Goal: Task Accomplishment & Management: Use online tool/utility

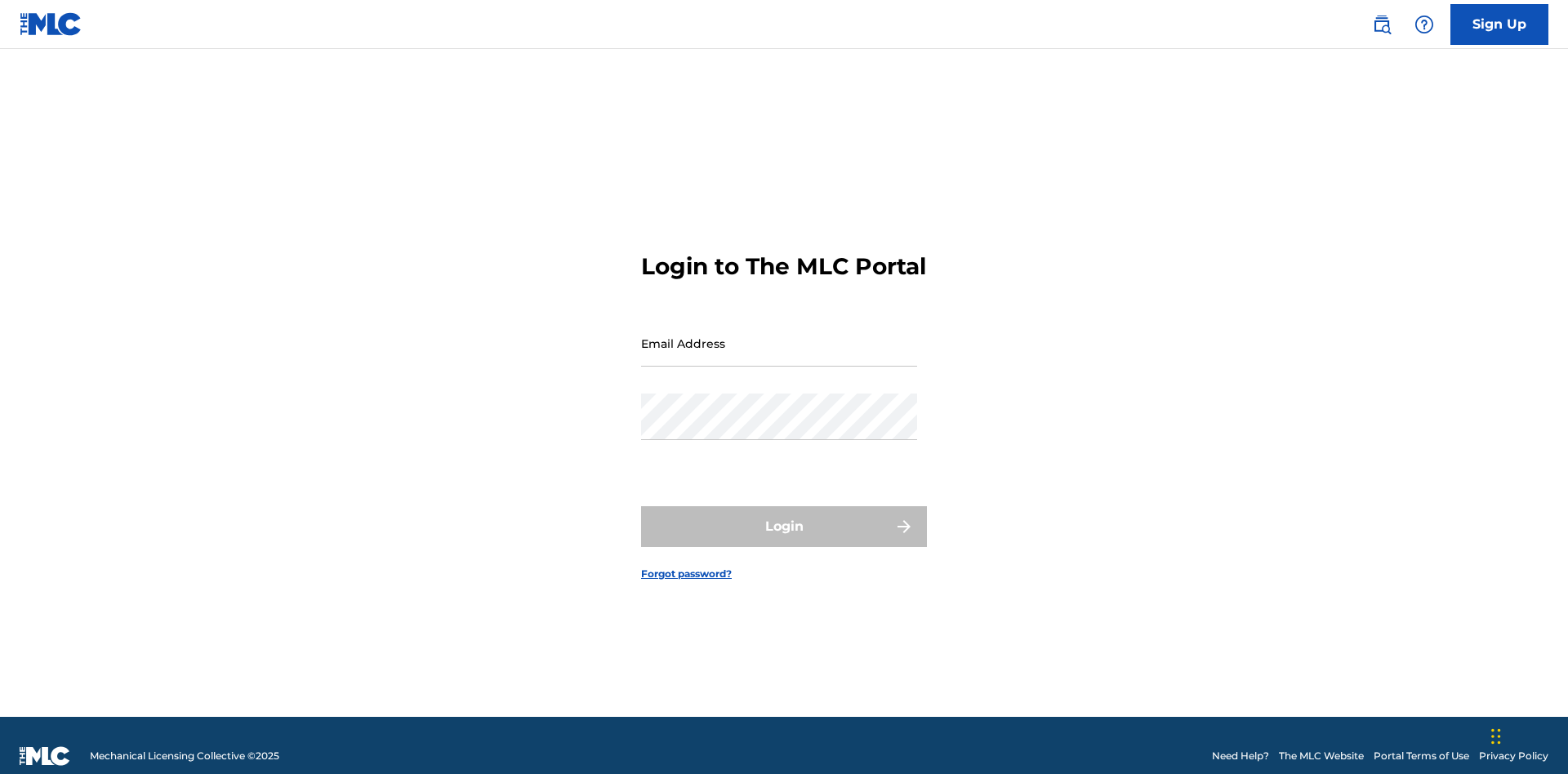
scroll to position [21, 0]
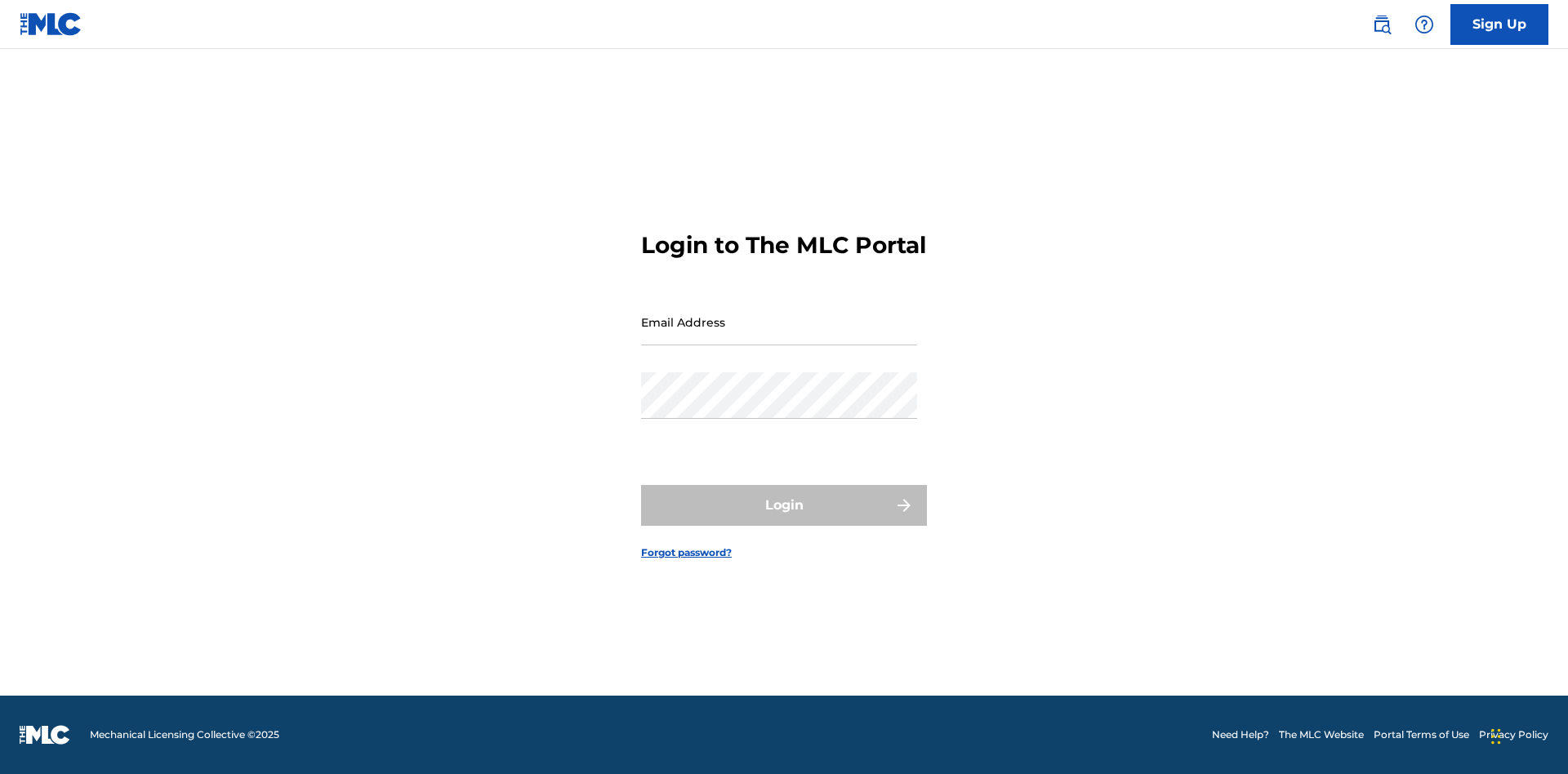
click at [779, 335] on input "Email Address" at bounding box center [779, 321] width 276 height 47
type input "Duke.McTesterson@gmail.com"
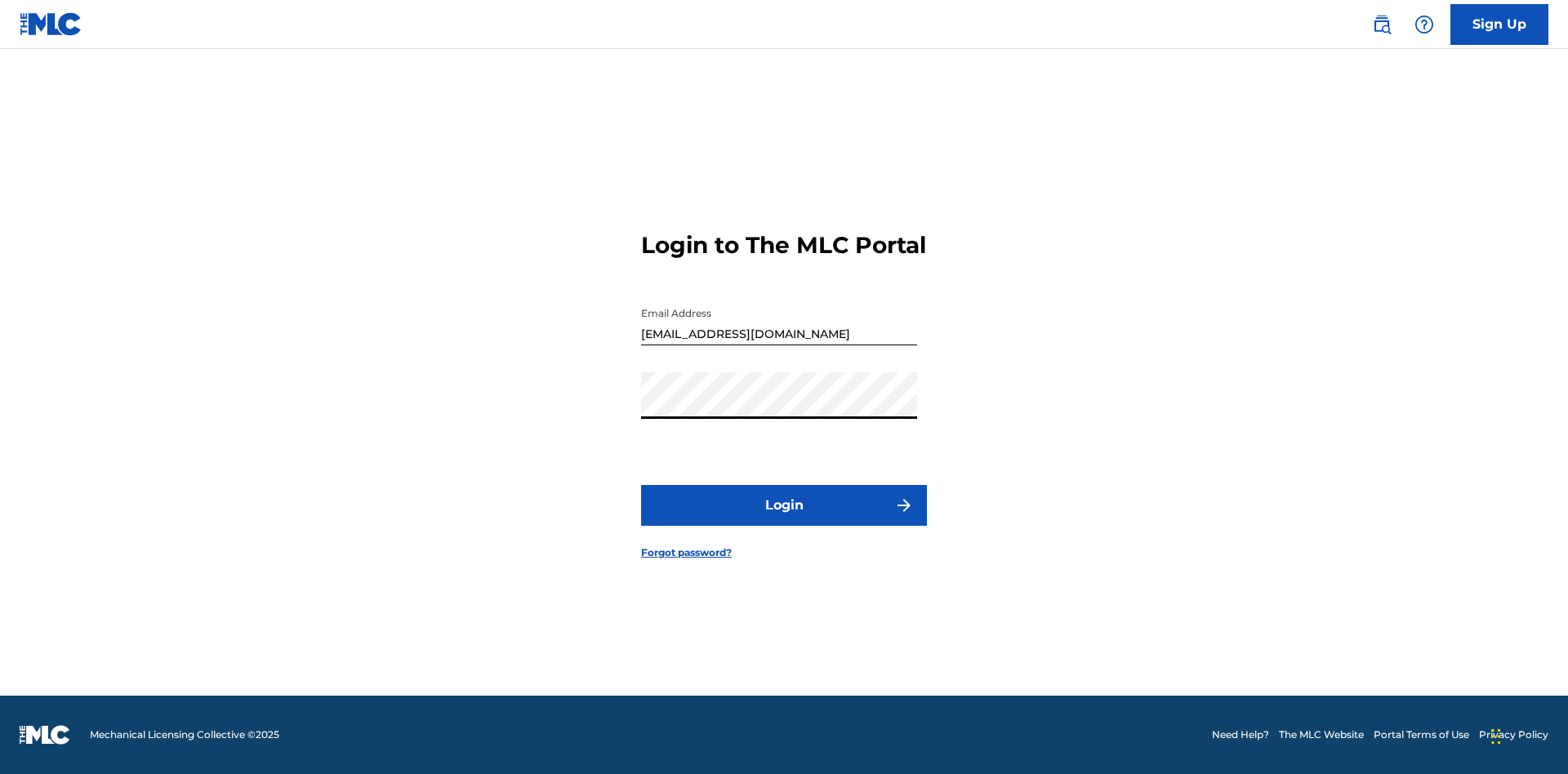
click at [784, 519] on button "Login" at bounding box center [784, 505] width 286 height 41
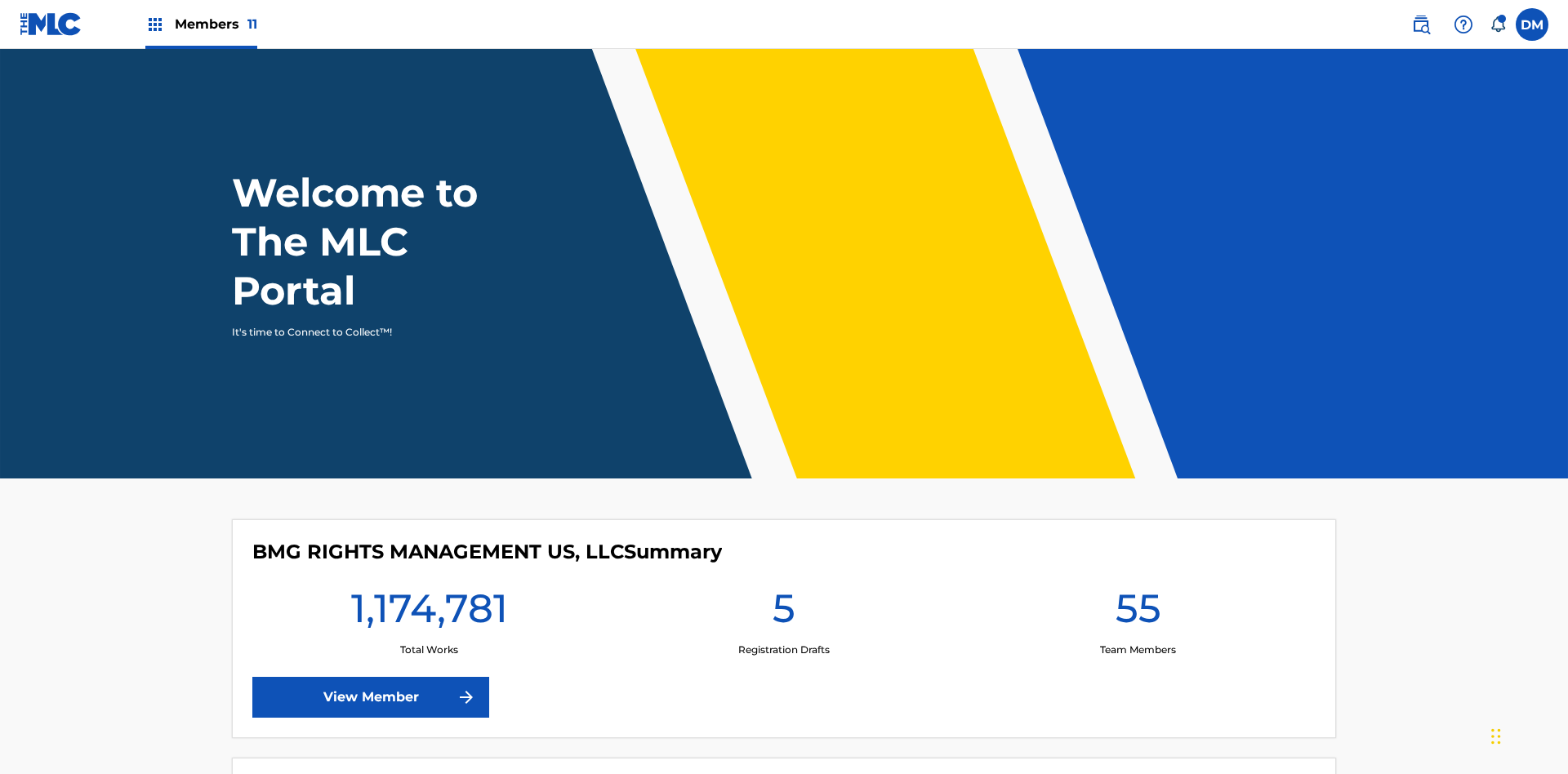
click at [200, 24] on span "Members 11" at bounding box center [215, 24] width 82 height 19
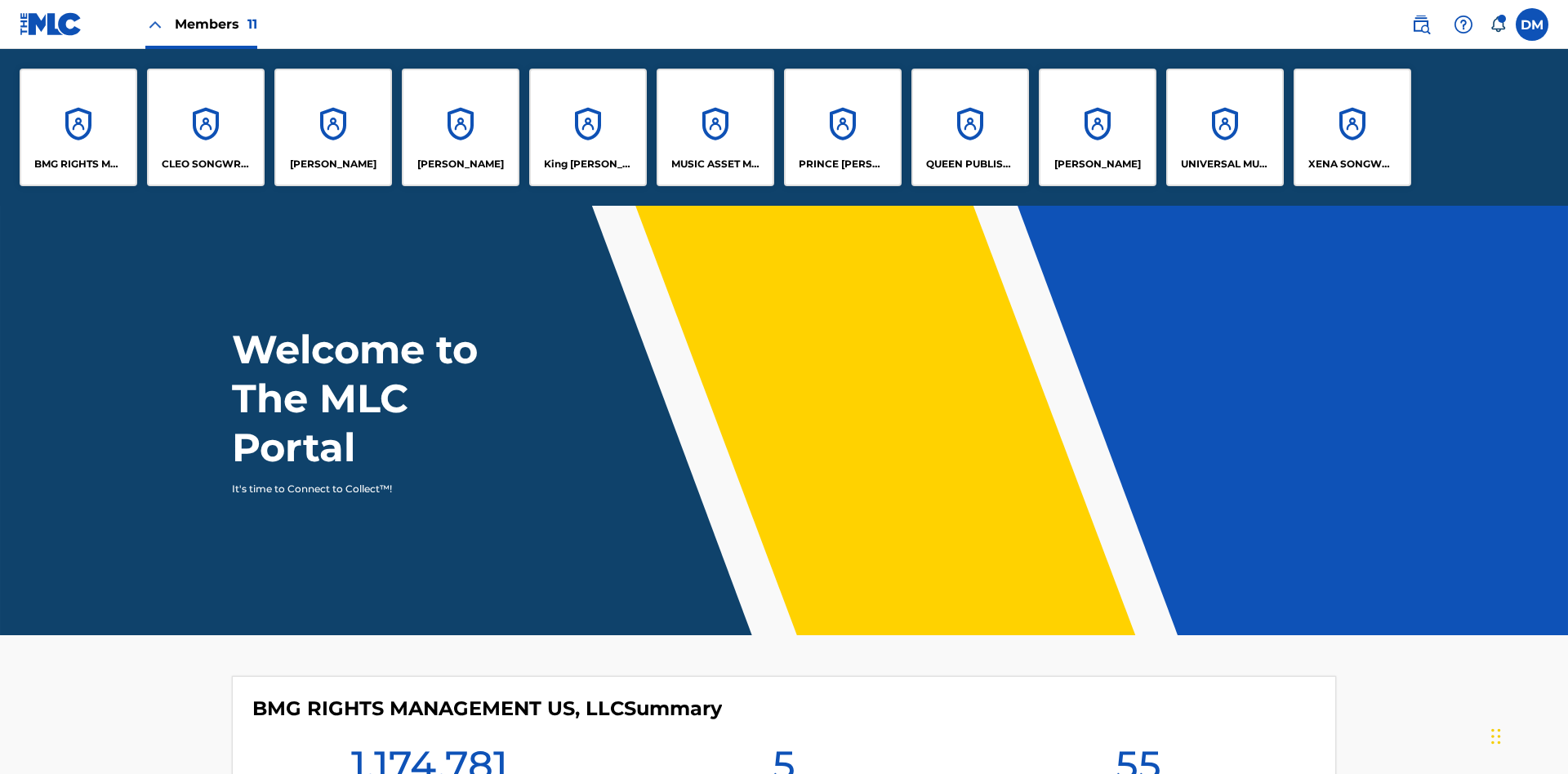
click at [206, 164] on p "CLEO SONGWRITER" at bounding box center [206, 164] width 89 height 15
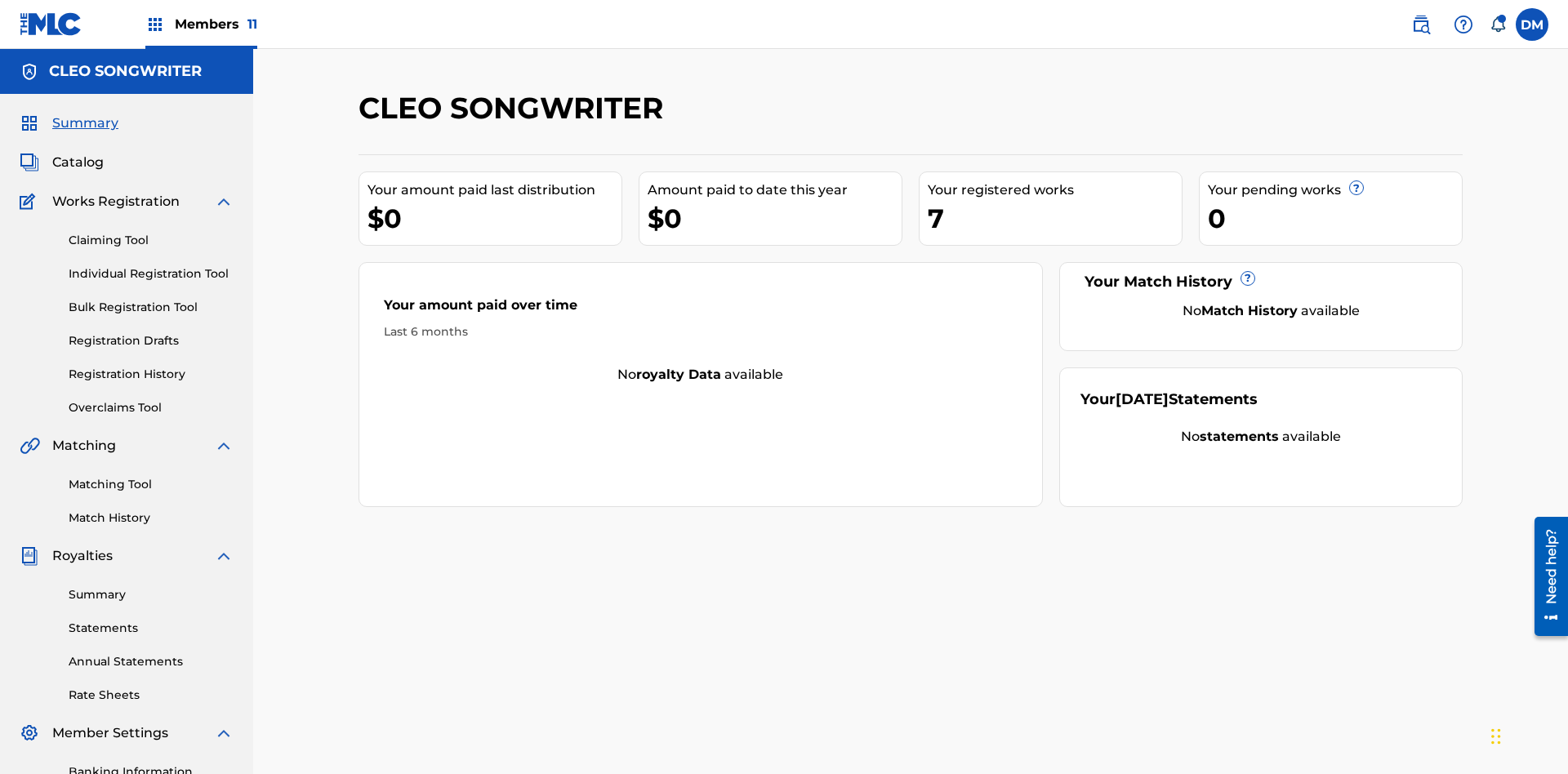
click at [151, 399] on link "Overclaims Tool" at bounding box center [151, 407] width 165 height 17
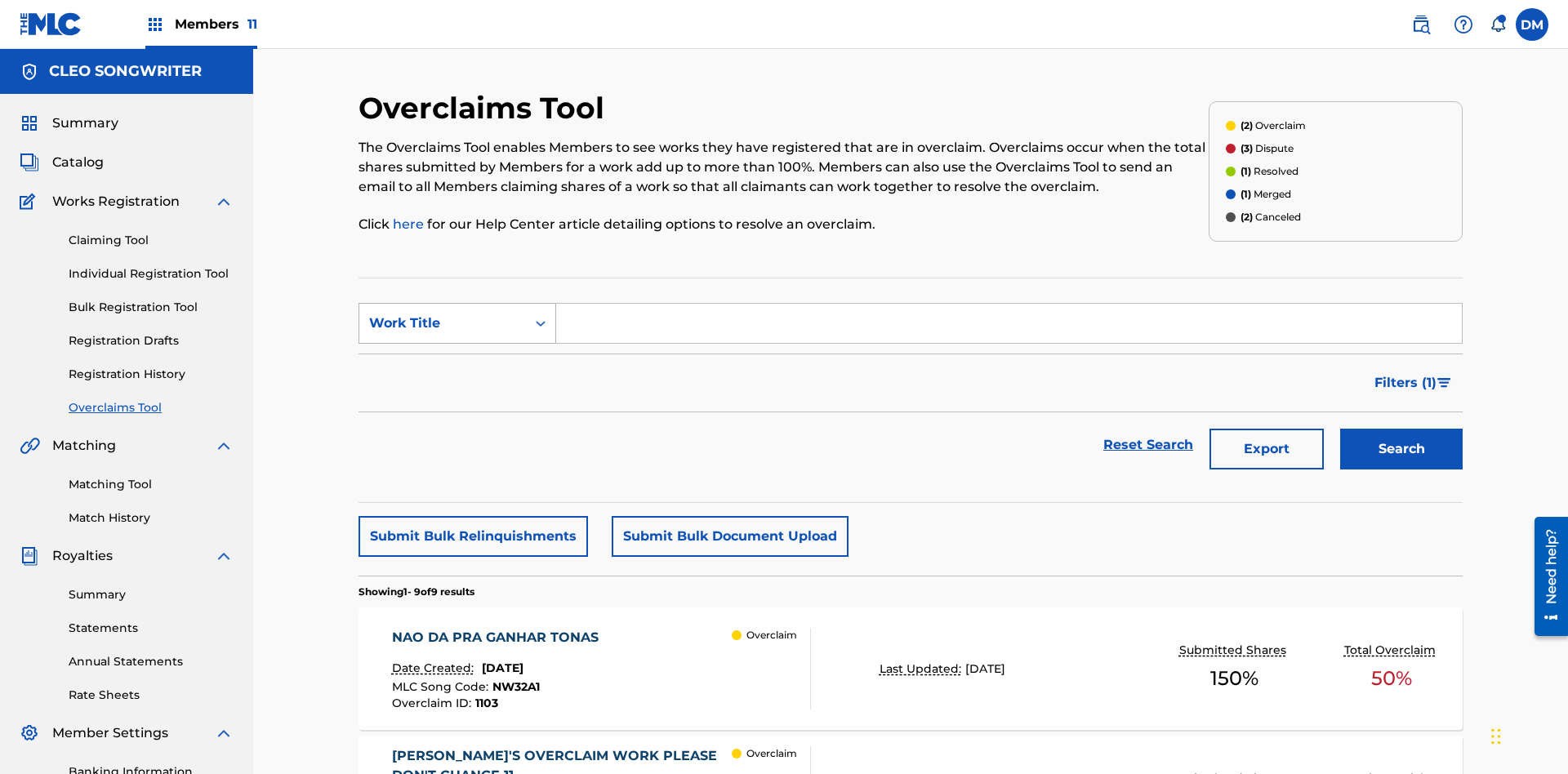
click at [442, 313] on div "Work Title" at bounding box center [442, 323] width 147 height 19
type input "K64KAN"
click at [1401, 428] on button "Search" at bounding box center [1401, 448] width 123 height 41
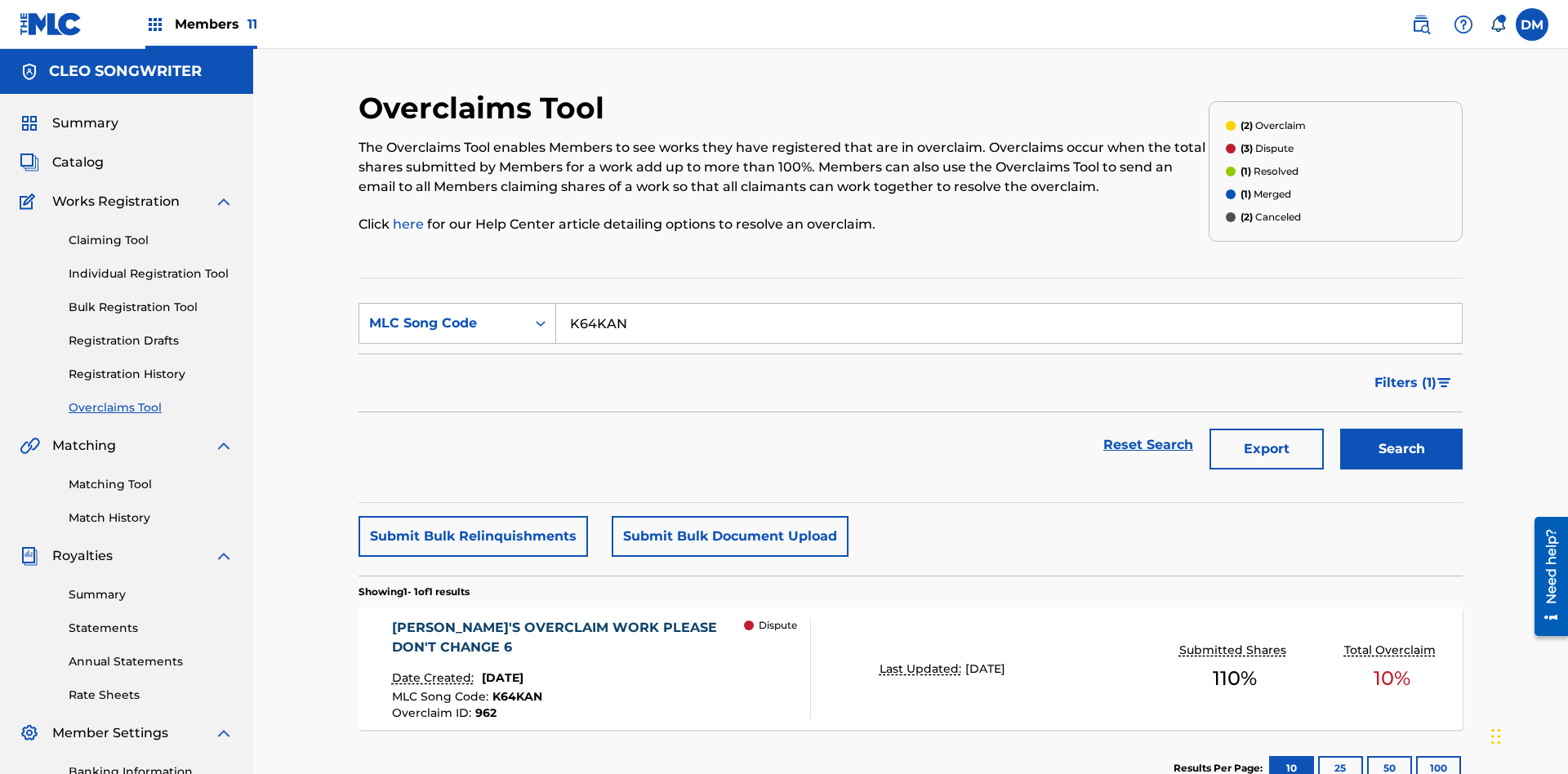
click at [517, 670] on span "June 17, 2024" at bounding box center [502, 677] width 41 height 15
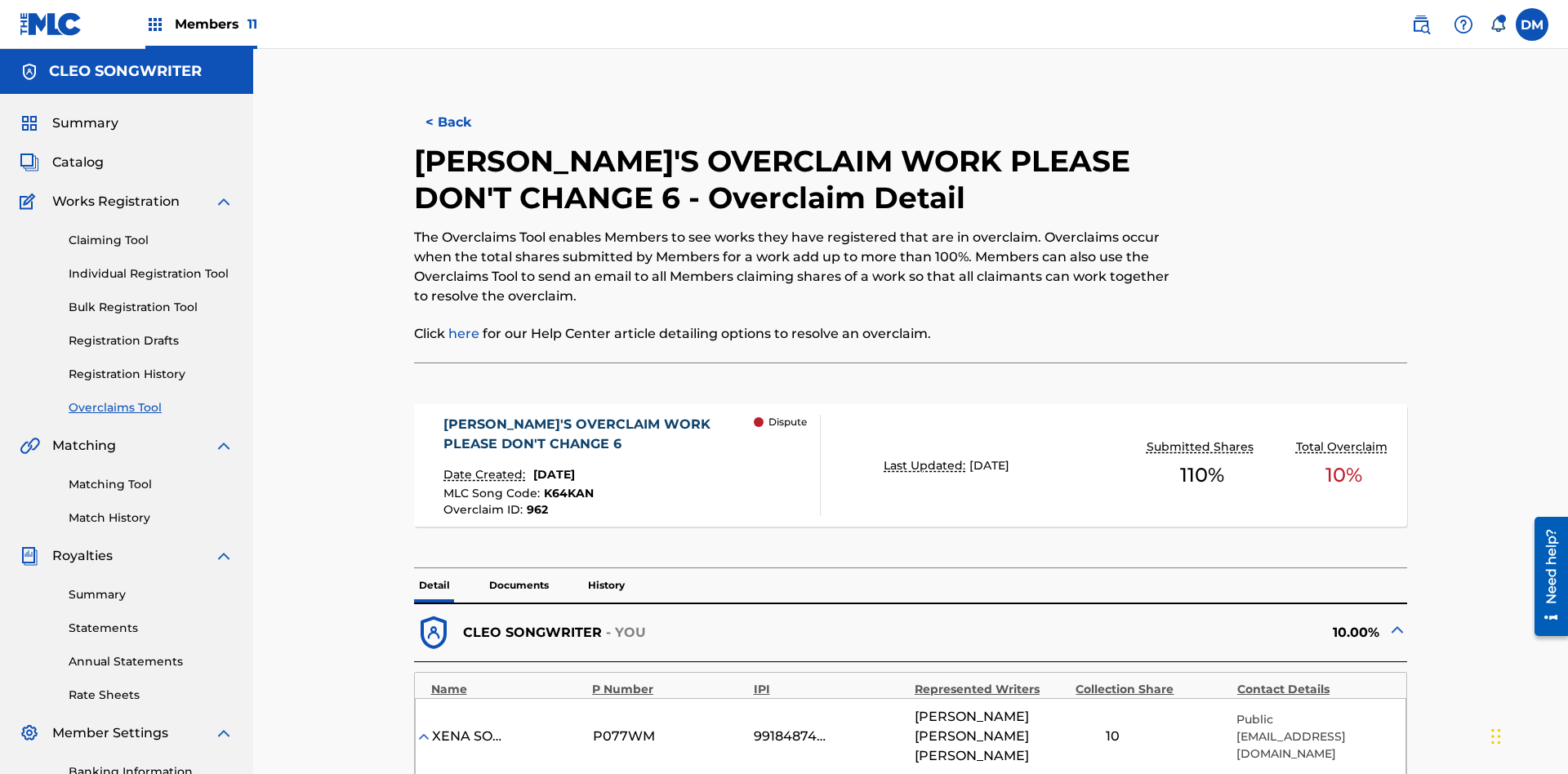
click at [598, 415] on div "KRYSTAL'S OVERCLAIM WORK PLEASE DON'T CHANGE 6" at bounding box center [598, 434] width 310 height 39
